Goal: Information Seeking & Learning: Learn about a topic

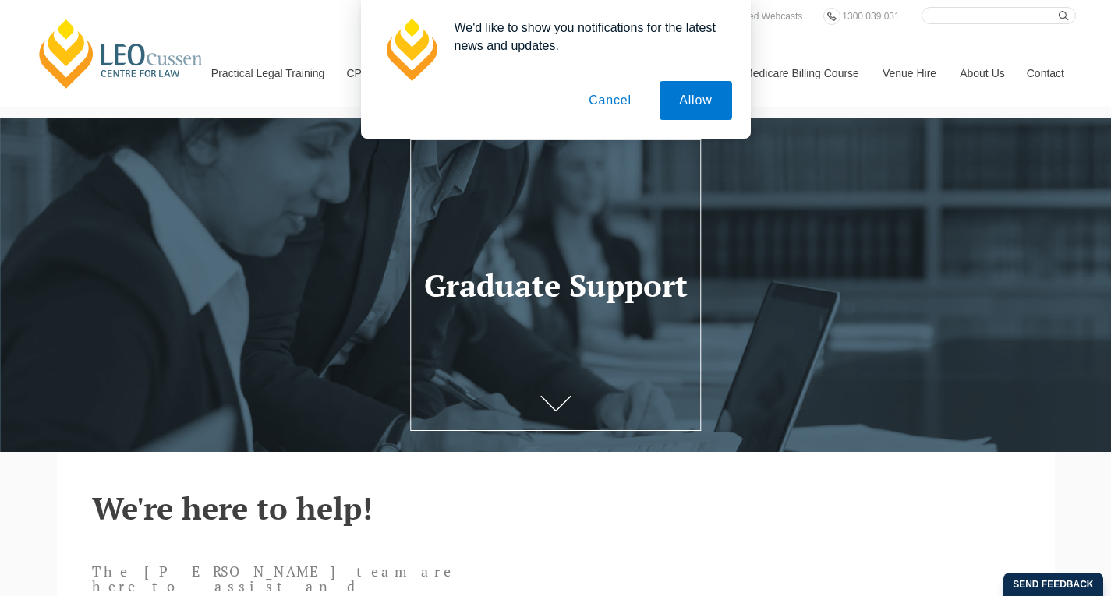
click at [615, 105] on button "Cancel" at bounding box center [610, 100] width 82 height 39
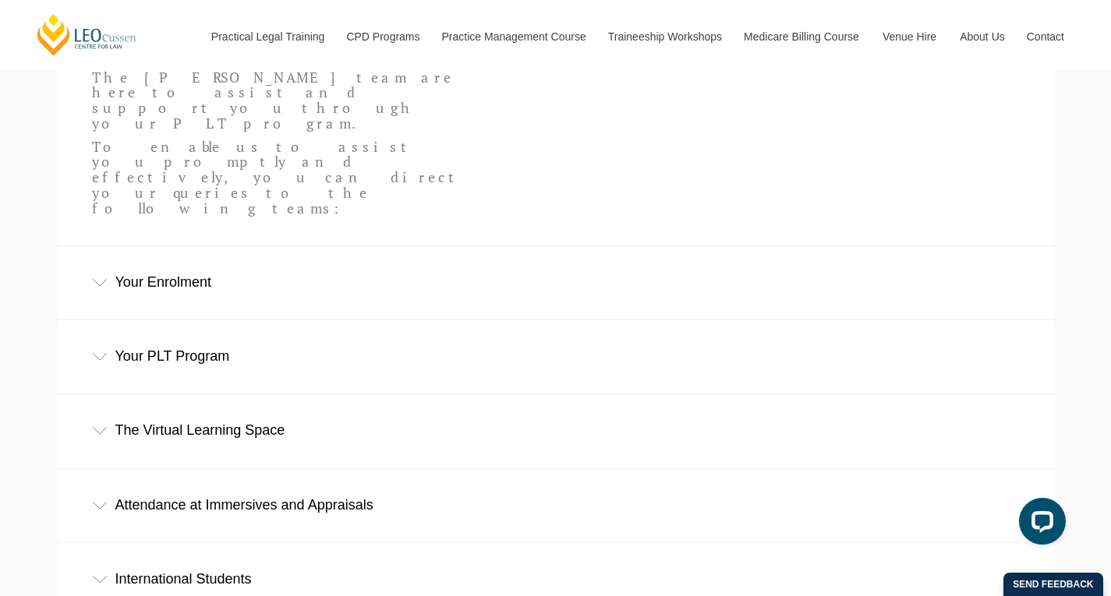
scroll to position [493, 0]
click at [106, 354] on icon at bounding box center [100, 358] width 16 height 8
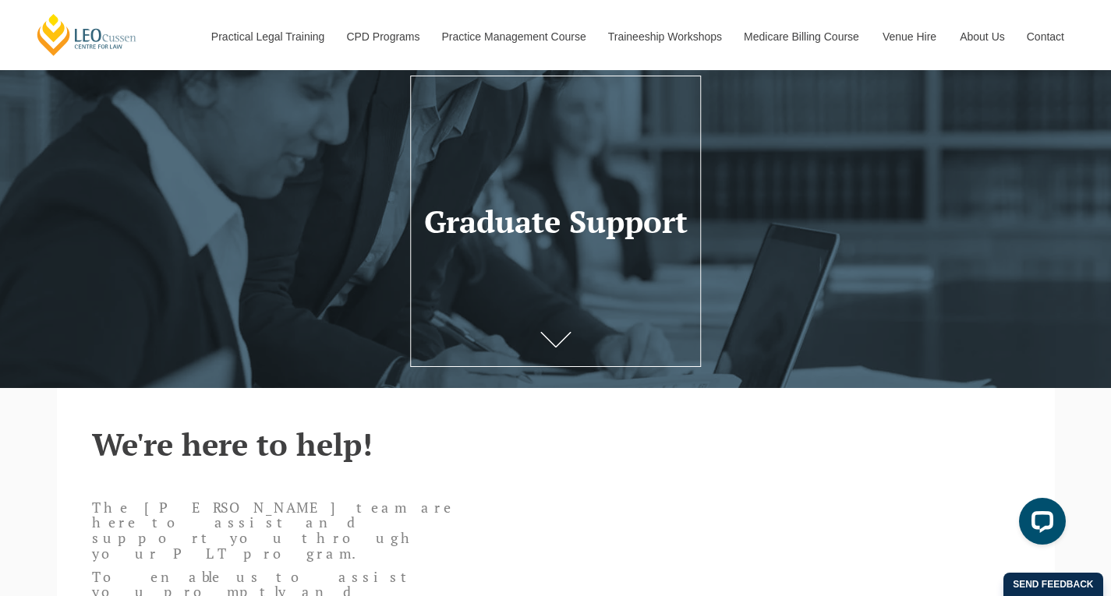
scroll to position [0, 0]
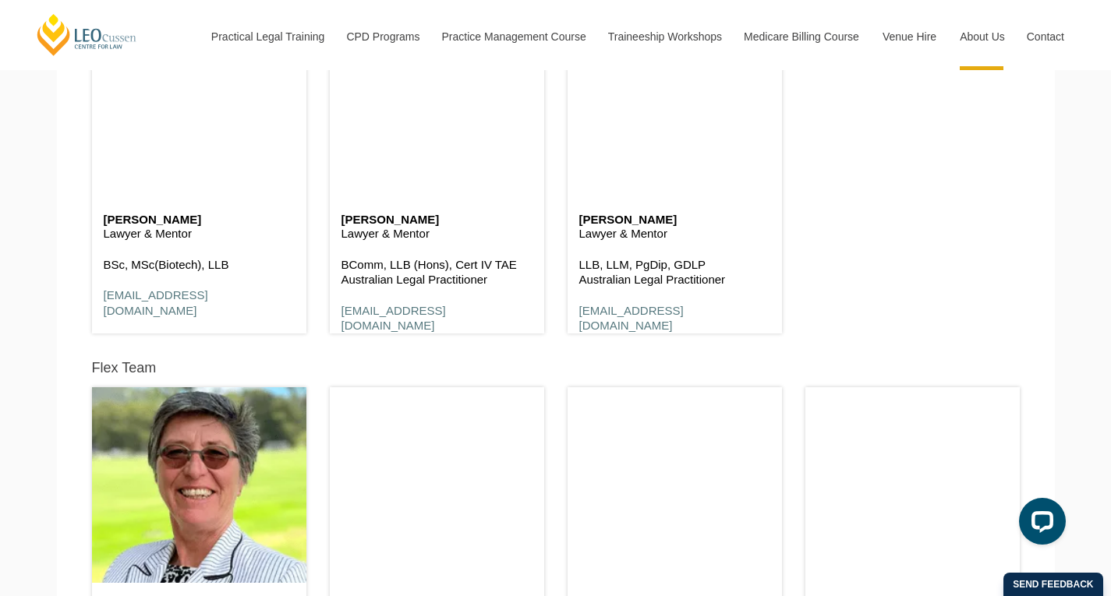
scroll to position [4023, 0]
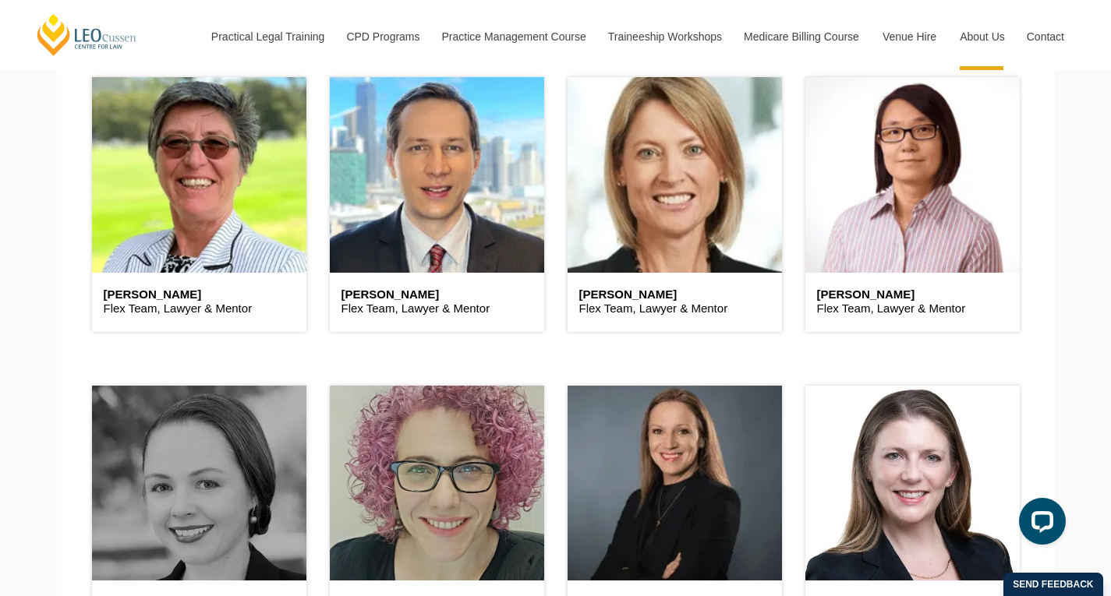
click at [877, 306] on p "Flex Team, Lawyer & Mentor" at bounding box center [912, 309] width 191 height 16
click at [869, 299] on h6 "Christine Lau" at bounding box center [912, 294] width 191 height 13
click at [875, 309] on p "Flex Team, Lawyer & Mentor" at bounding box center [912, 309] width 191 height 16
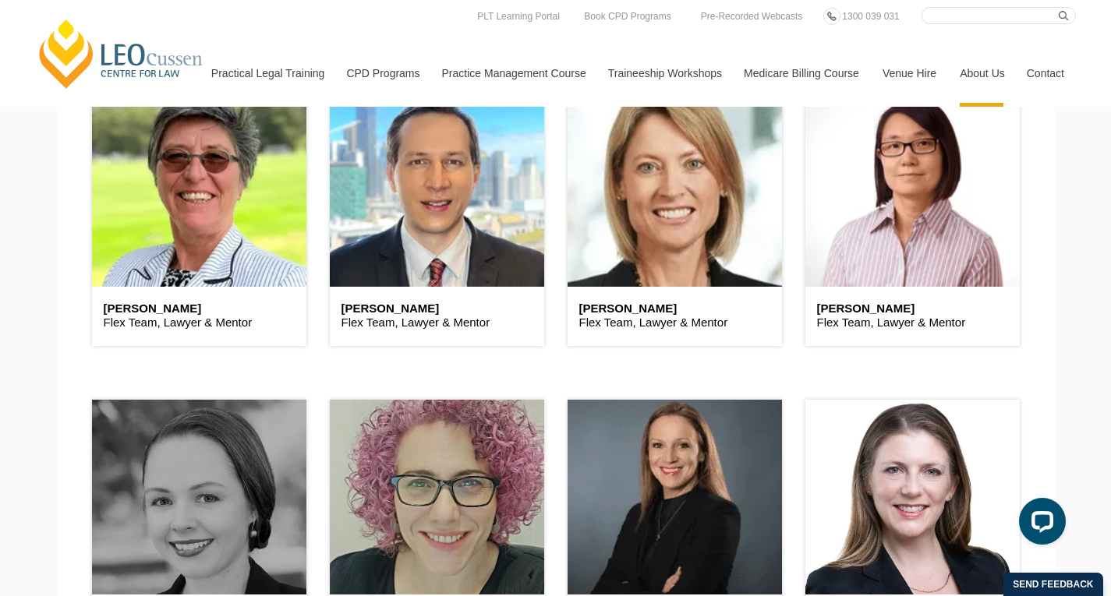
scroll to position [4008, 0]
